Goal: Browse casually: Explore the website without a specific task or goal

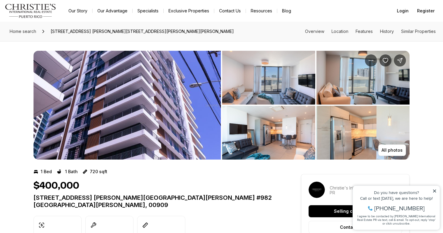
click at [209, 69] on img "View image gallery" at bounding box center [127, 105] width 188 height 109
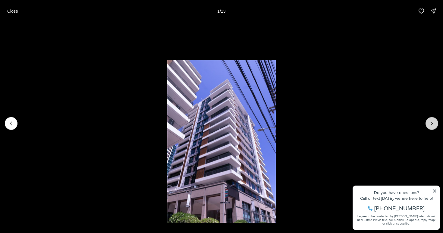
click at [435, 125] on button "Next slide" at bounding box center [432, 123] width 13 height 13
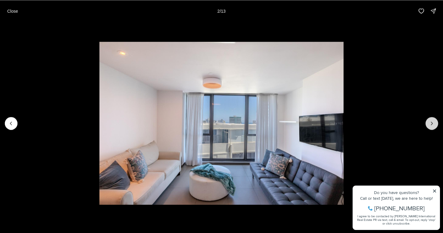
click at [435, 125] on button "Next slide" at bounding box center [432, 123] width 13 height 13
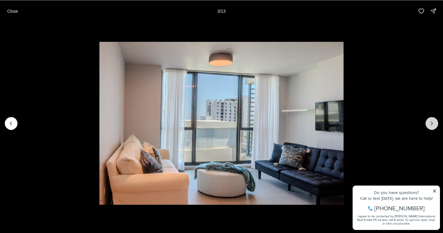
click at [435, 125] on button "Next slide" at bounding box center [432, 123] width 13 height 13
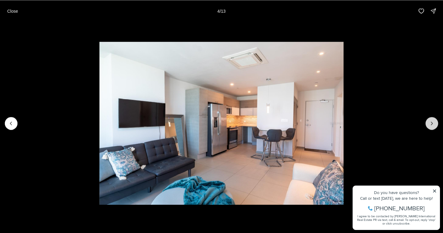
click at [435, 125] on button "Next slide" at bounding box center [432, 123] width 13 height 13
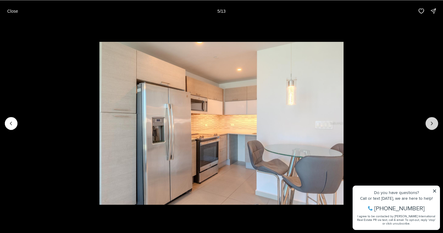
click at [435, 125] on button "Next slide" at bounding box center [432, 123] width 13 height 13
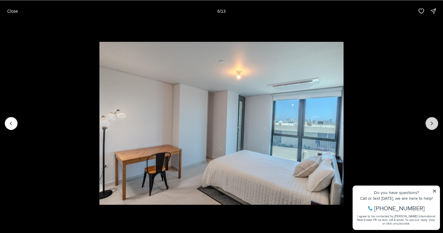
click at [435, 125] on button "Next slide" at bounding box center [432, 123] width 13 height 13
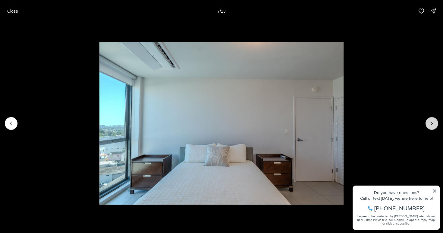
click at [435, 125] on button "Next slide" at bounding box center [432, 123] width 13 height 13
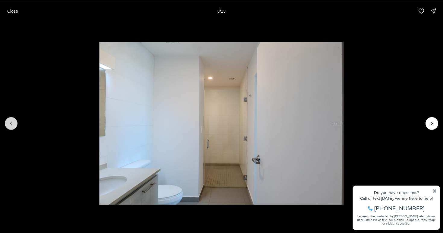
click at [11, 119] on button "Previous slide" at bounding box center [11, 123] width 13 height 13
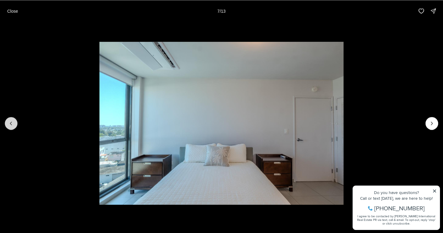
click at [11, 119] on button "Previous slide" at bounding box center [11, 123] width 13 height 13
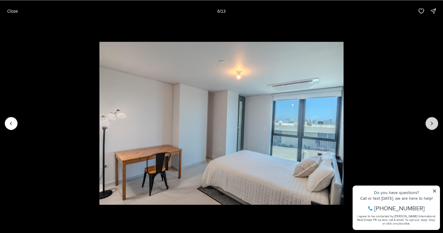
click at [430, 124] on icon "Next slide" at bounding box center [432, 123] width 6 height 6
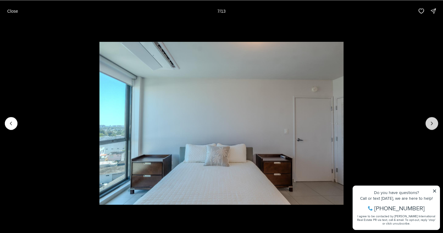
click at [430, 124] on icon "Next slide" at bounding box center [432, 123] width 6 height 6
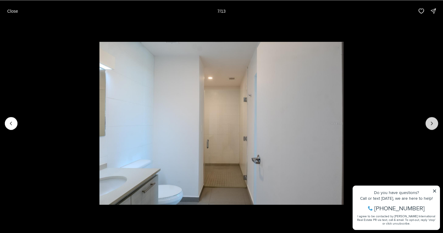
click at [430, 124] on icon "Next slide" at bounding box center [432, 123] width 6 height 6
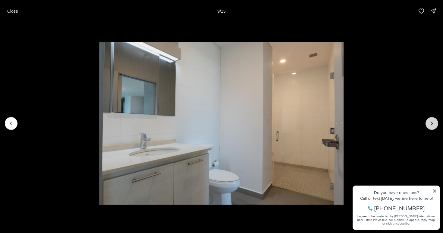
click at [430, 124] on icon "Next slide" at bounding box center [432, 123] width 6 height 6
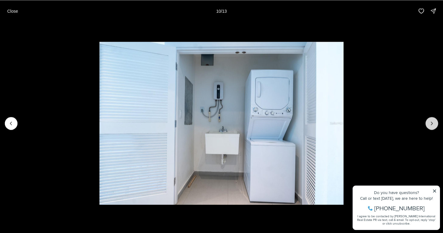
click at [430, 124] on icon "Next slide" at bounding box center [432, 123] width 6 height 6
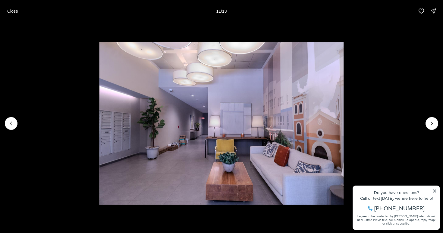
click at [434, 191] on li "11 of 13" at bounding box center [221, 123] width 443 height 202
click at [436, 189] on li "11 of 13" at bounding box center [221, 123] width 443 height 202
click at [7, 11] on p "Close" at bounding box center [12, 10] width 11 height 5
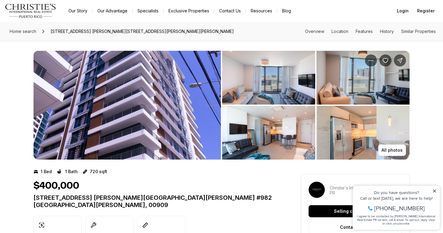
click at [204, 103] on img "View image gallery" at bounding box center [127, 105] width 188 height 109
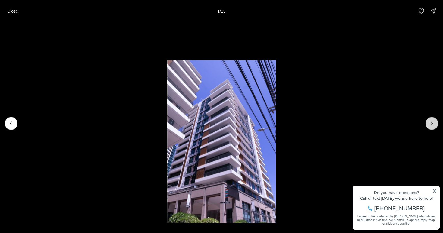
click at [430, 127] on button "Next slide" at bounding box center [432, 123] width 13 height 13
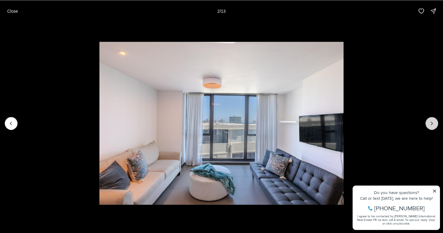
click at [430, 127] on button "Next slide" at bounding box center [432, 123] width 13 height 13
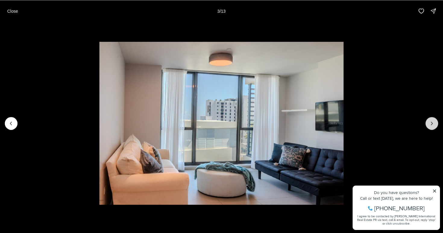
click at [430, 127] on button "Next slide" at bounding box center [432, 123] width 13 height 13
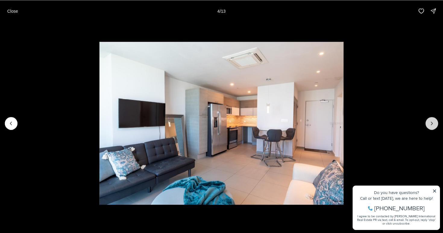
click at [430, 127] on button "Next slide" at bounding box center [432, 123] width 13 height 13
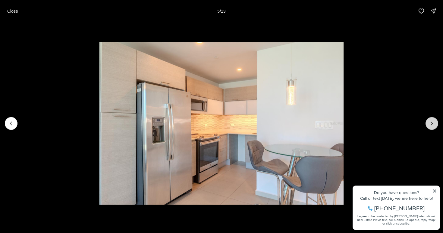
click at [430, 127] on button "Next slide" at bounding box center [432, 123] width 13 height 13
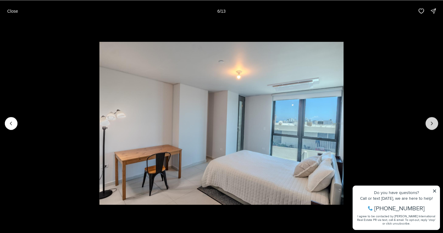
click at [430, 127] on button "Next slide" at bounding box center [432, 123] width 13 height 13
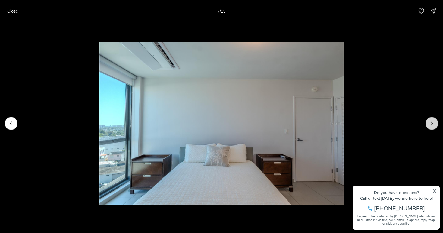
click at [430, 127] on button "Next slide" at bounding box center [432, 123] width 13 height 13
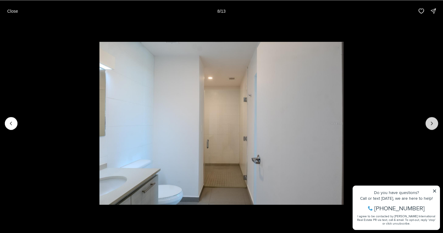
click at [430, 127] on button "Next slide" at bounding box center [432, 123] width 13 height 13
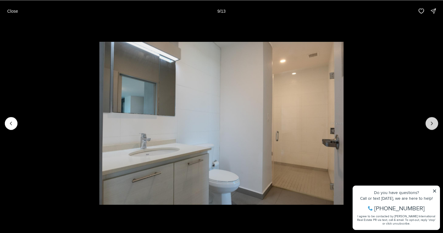
click at [430, 127] on button "Next slide" at bounding box center [432, 123] width 13 height 13
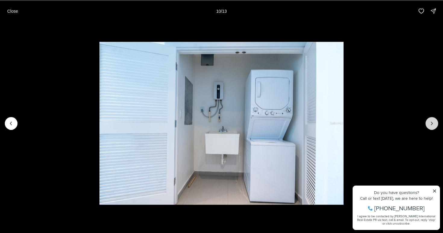
click at [430, 127] on button "Next slide" at bounding box center [432, 123] width 13 height 13
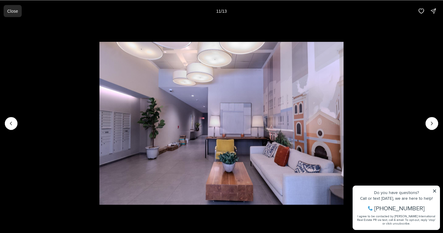
click at [10, 11] on p "Close" at bounding box center [12, 10] width 11 height 5
